Goal: Communication & Community: Answer question/provide support

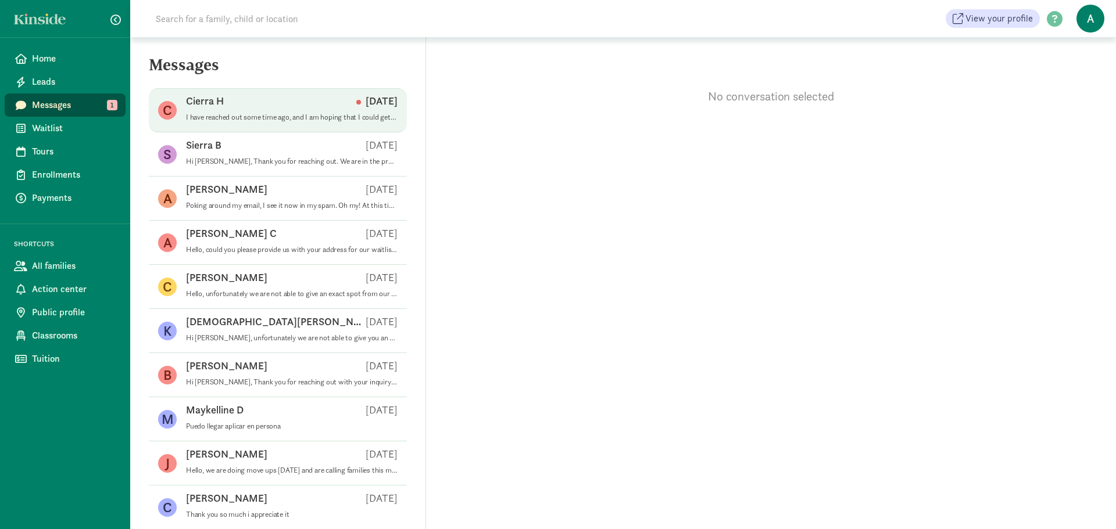
click at [238, 115] on p "I have reached out some time ago, and I am hoping that I could get some more In…" at bounding box center [292, 117] width 212 height 9
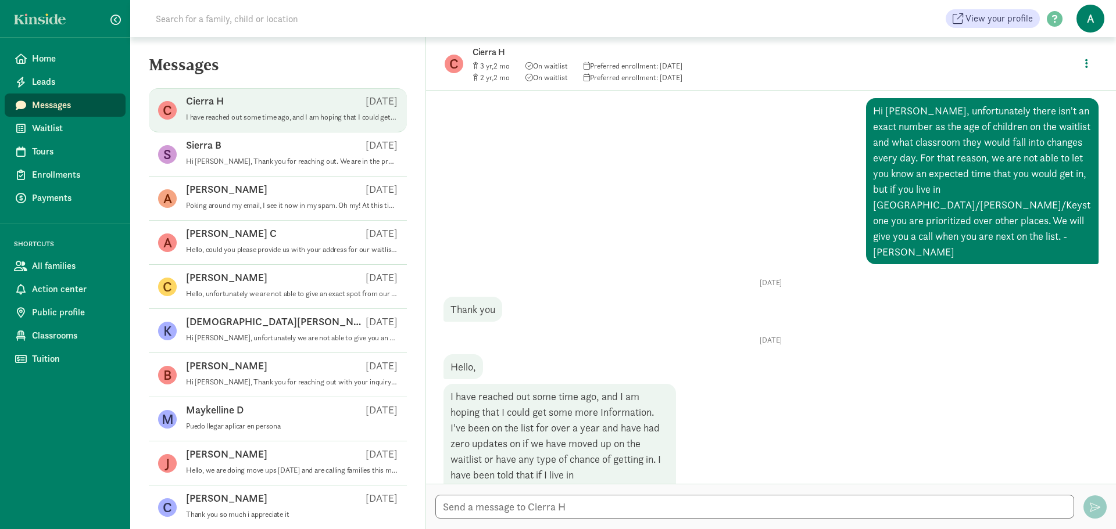
scroll to position [371, 0]
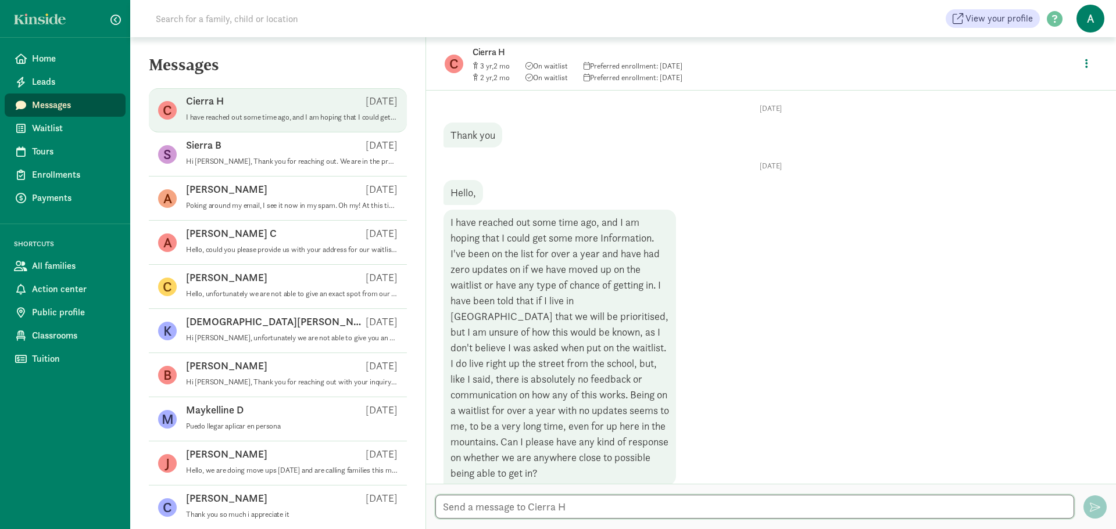
click at [493, 504] on textarea at bounding box center [754, 507] width 639 height 24
paste textarea "Lo, ip dolorsitam con adipiscinge sedd eiu tempo inci ut lab etdolorem ali eni …"
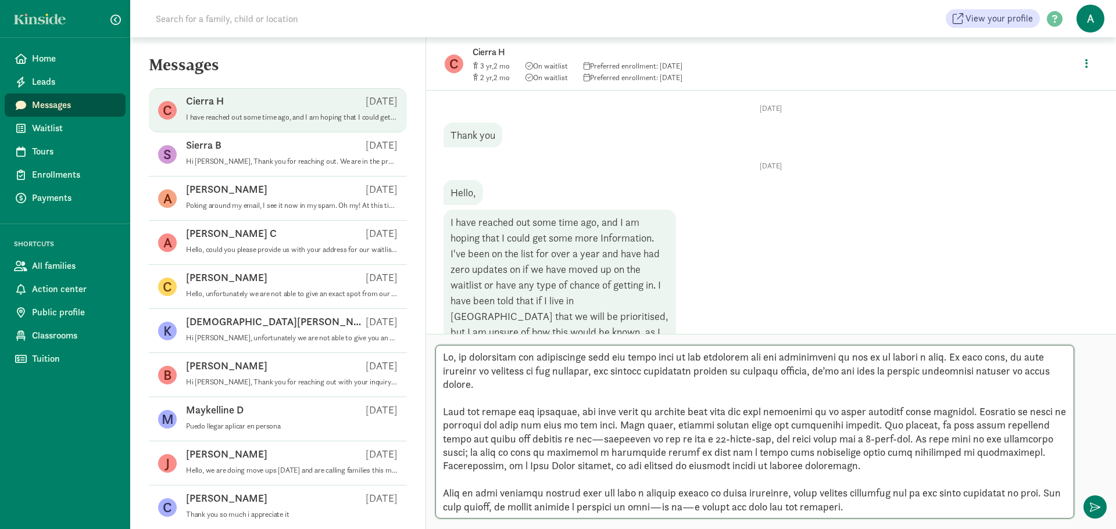
click at [757, 425] on textarea at bounding box center [754, 432] width 639 height 174
click at [731, 428] on textarea at bounding box center [754, 432] width 639 height 174
drag, startPoint x: 804, startPoint y: 494, endPoint x: 460, endPoint y: 490, distance: 344.1
click at [460, 490] on textarea at bounding box center [754, 432] width 639 height 174
click at [485, 495] on textarea at bounding box center [754, 432] width 639 height 174
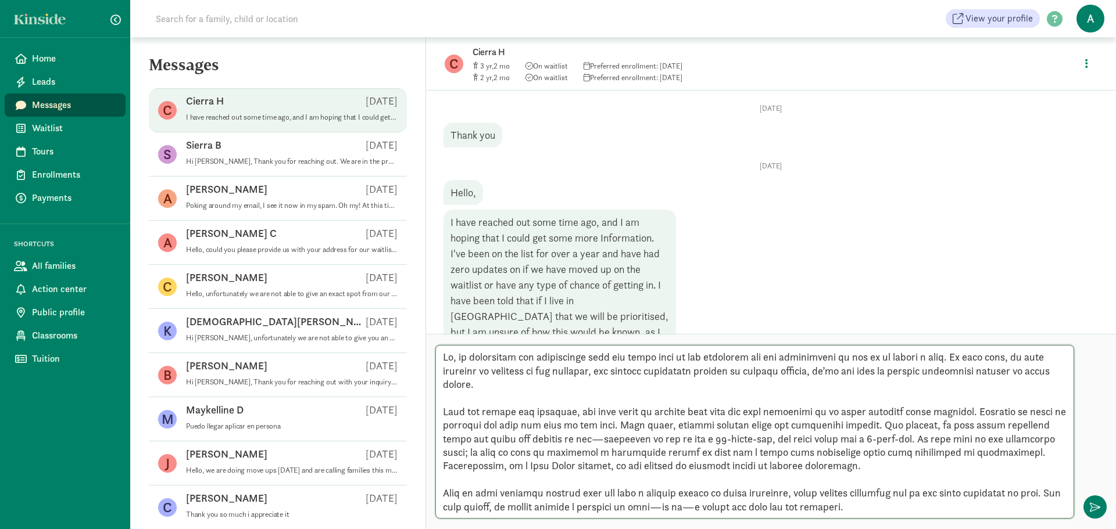
drag, startPoint x: 906, startPoint y: 493, endPoint x: 451, endPoint y: 496, distance: 455.1
click at [451, 496] on textarea at bounding box center [754, 432] width 639 height 174
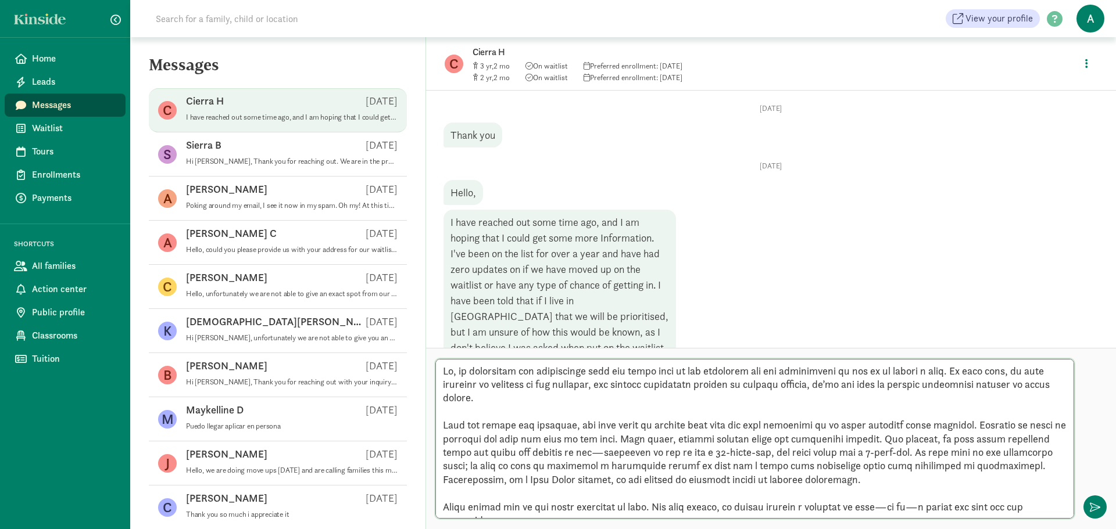
click at [471, 496] on textarea at bounding box center [754, 439] width 639 height 160
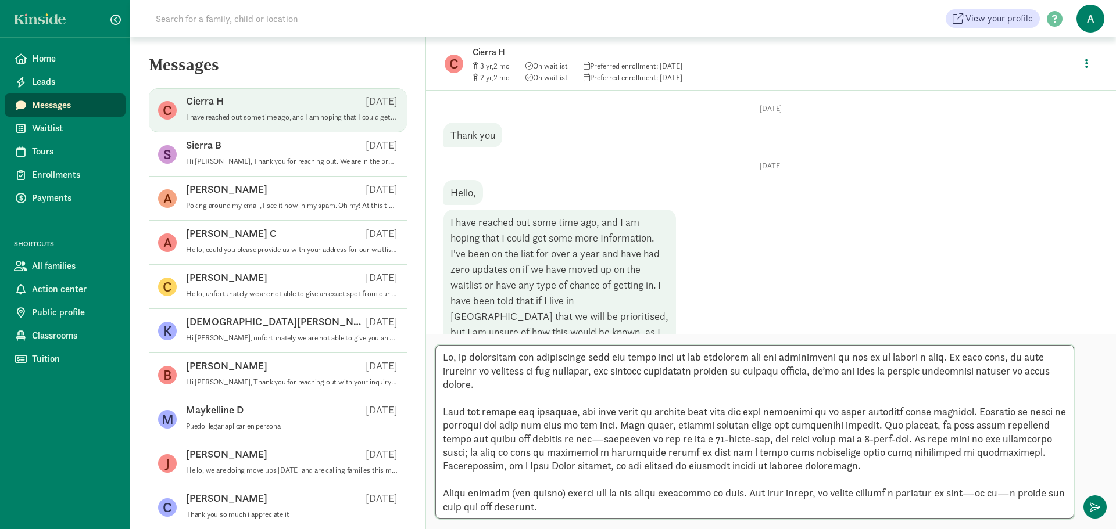
click at [638, 505] on textarea at bounding box center [754, 432] width 639 height 174
click at [508, 495] on textarea at bounding box center [754, 432] width 639 height 174
type textarea "Lo, ip dolorsitam con adipiscinge sedd eiu tempo inci ut lab etdolorem ali eni …"
click at [618, 514] on textarea at bounding box center [754, 432] width 639 height 174
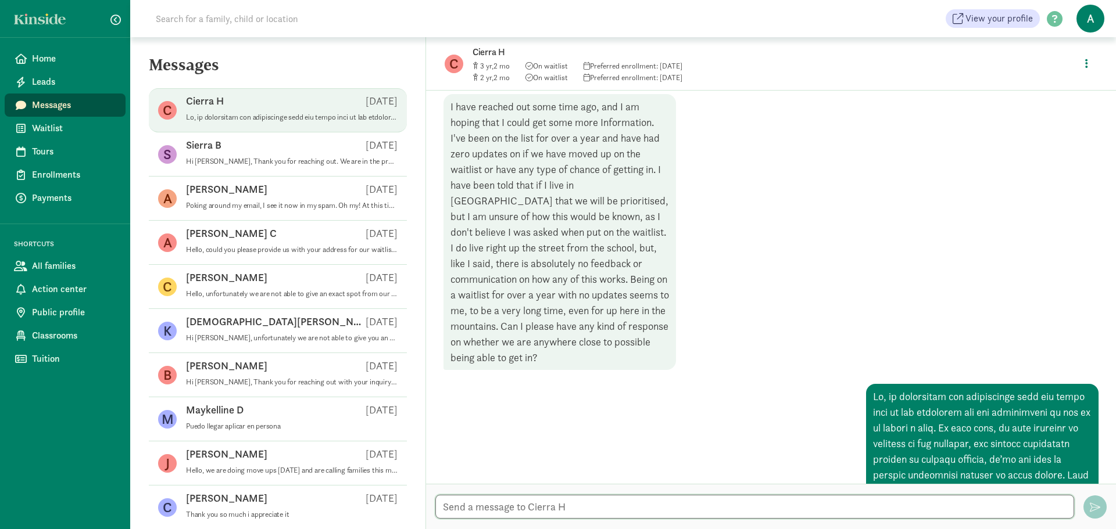
scroll to position [422, 0]
